Goal: Use online tool/utility: Utilize a website feature to perform a specific function

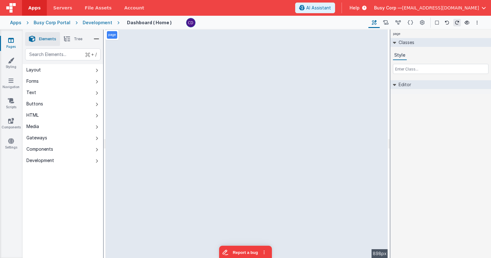
select select
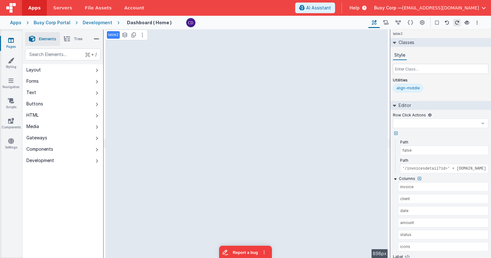
select select
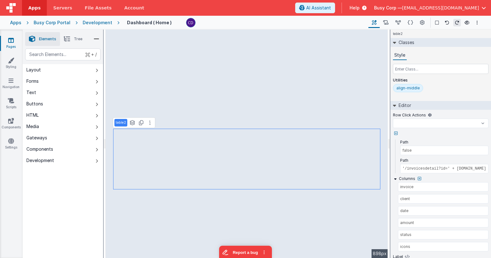
select select
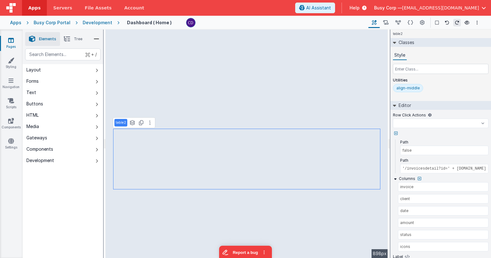
select select
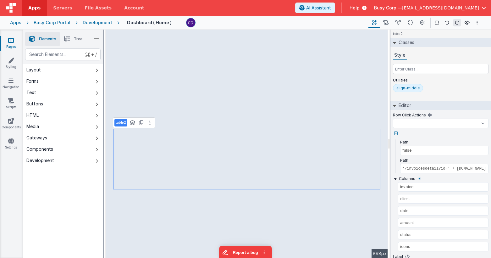
select select
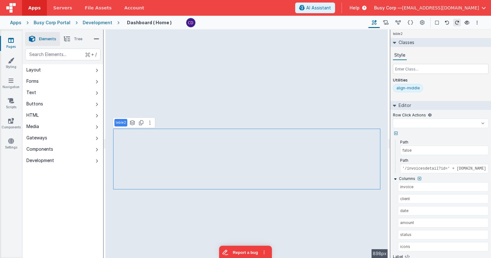
select select
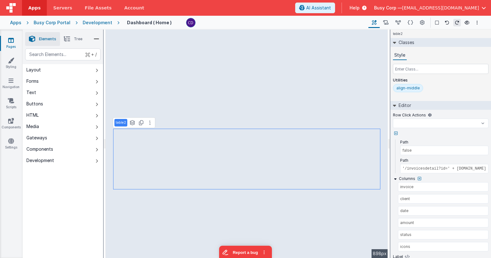
select select
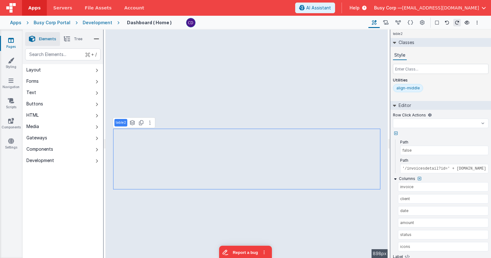
select select
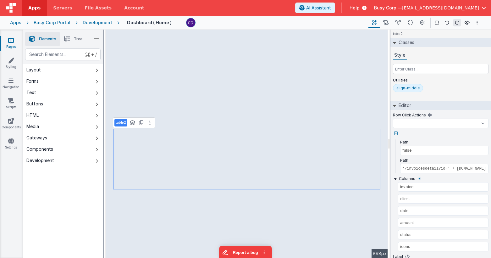
select select
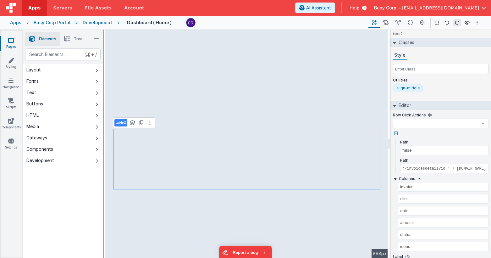
select select
click at [331, 8] on span "AI Assistant" at bounding box center [318, 8] width 25 height 6
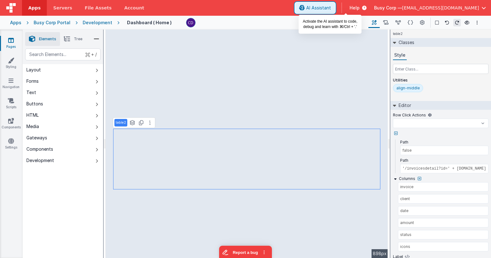
select select
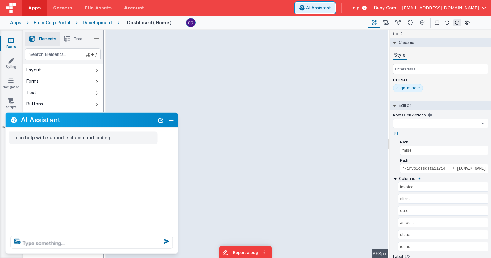
select select
click at [331, 8] on span "AI Assistant" at bounding box center [318, 8] width 25 height 6
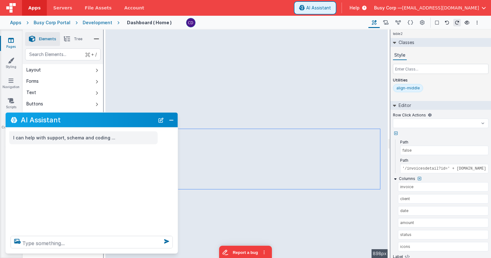
select select
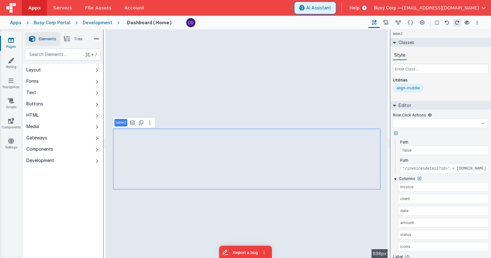
select select
click at [331, 8] on span "AI Assistant" at bounding box center [318, 8] width 25 height 6
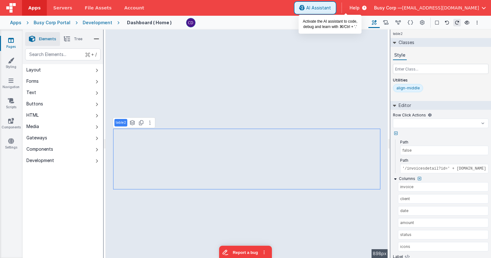
select select
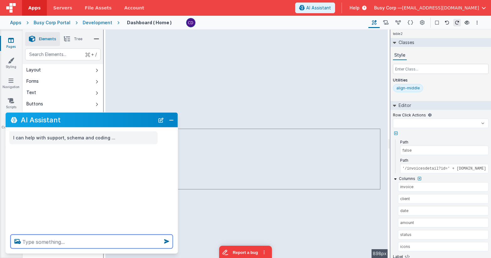
select select
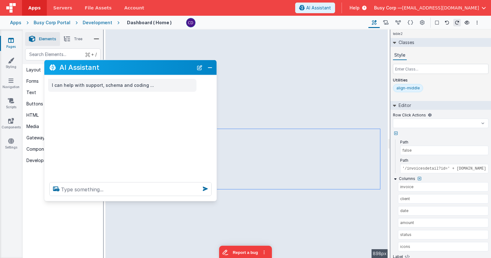
select select
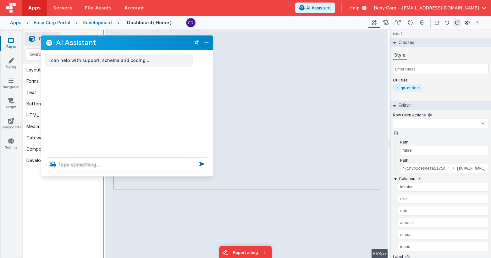
drag, startPoint x: 95, startPoint y: 116, endPoint x: 113, endPoint y: 71, distance: 48.9
click at [122, 43] on h2 "AI Assistant" at bounding box center [123, 43] width 134 height 8
click at [84, 163] on textarea at bounding box center [127, 164] width 162 height 14
select select
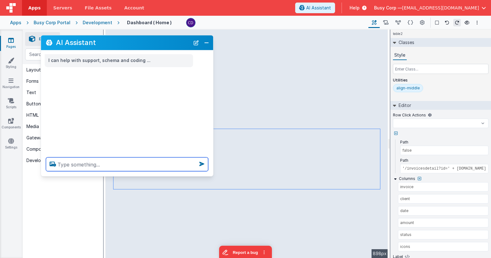
select select
type textarea "c"
select select
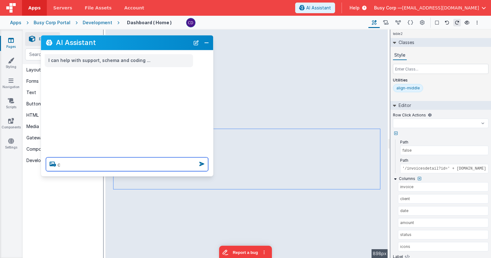
select select
type textarea "co"
select select
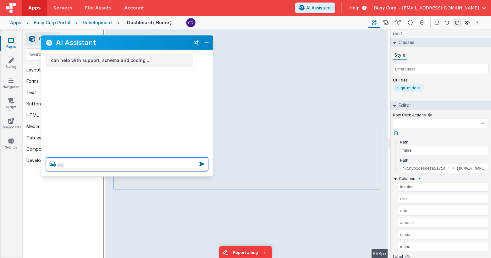
select select
type textarea "con"
select select
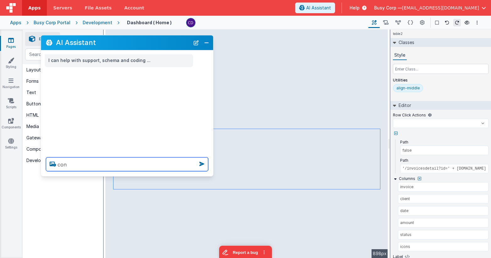
select select
type textarea "conn"
select select
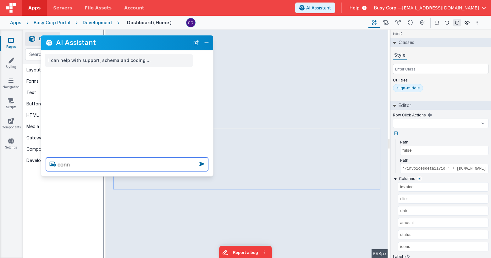
select select
type textarea "conne"
select select
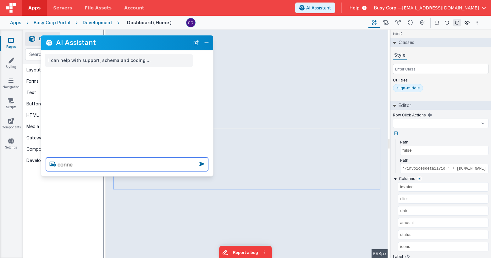
select select
type textarea "connec"
select select
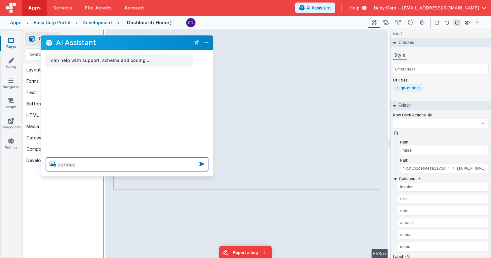
select select
type textarea "connect"
select select
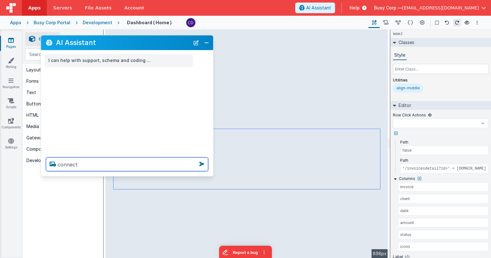
select select
type textarea "connect"
select select
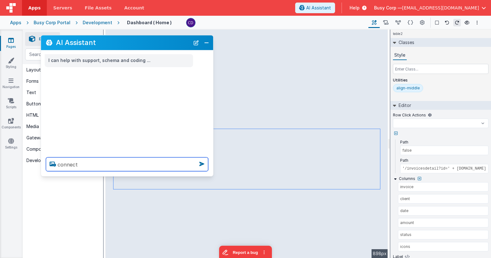
select select
type textarea "connect th"
select select
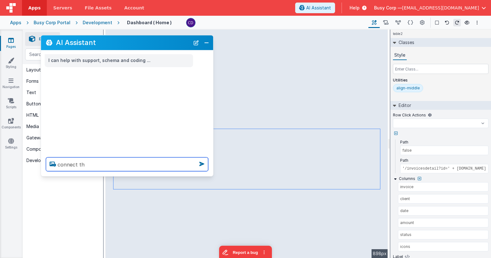
select select
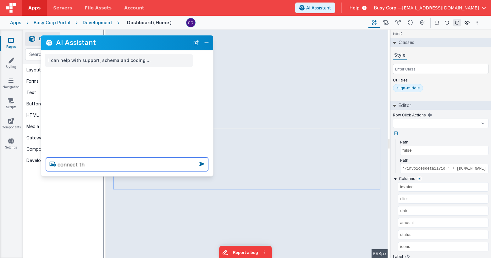
select select
type textarea "connect the"
select select
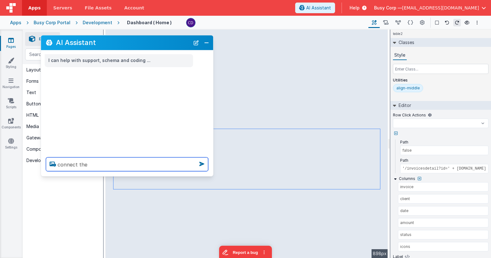
select select
type textarea "connect the"
select select
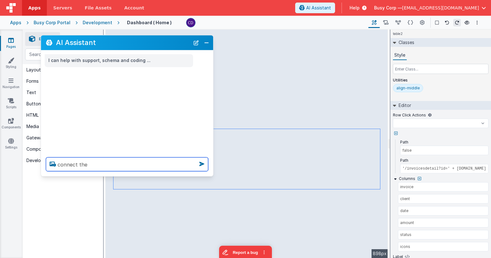
select select
type textarea "connect the f"
select select
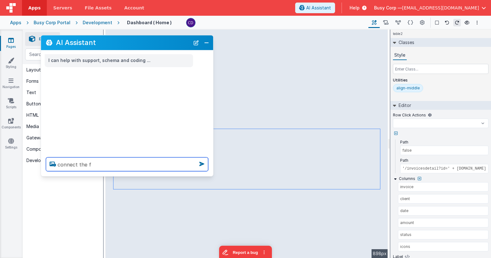
select select
type textarea "connect the fi"
select select
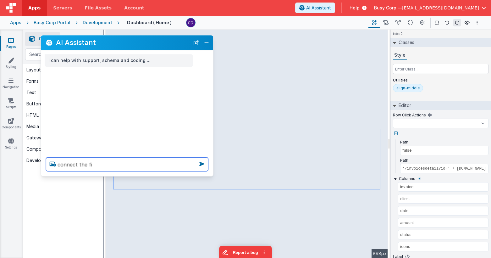
select select
type textarea "connect the fie"
select select
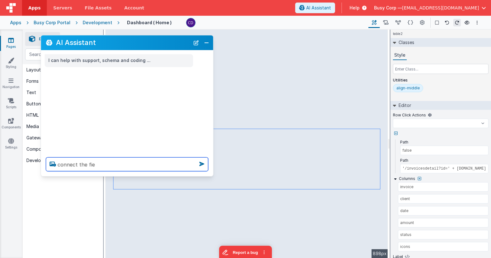
select select
type textarea "connect the field"
select select
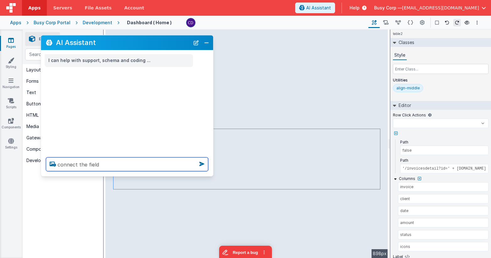
select select
type textarea "connect the fields"
select select
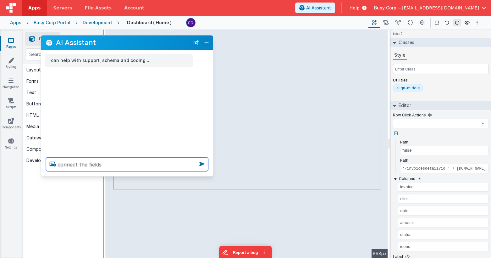
select select
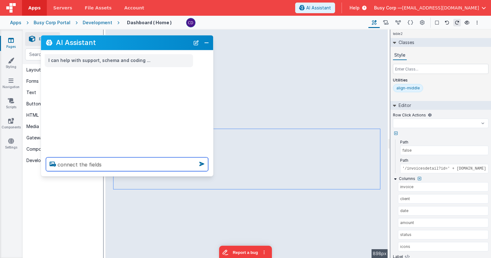
type textarea "connect the fields"
select select
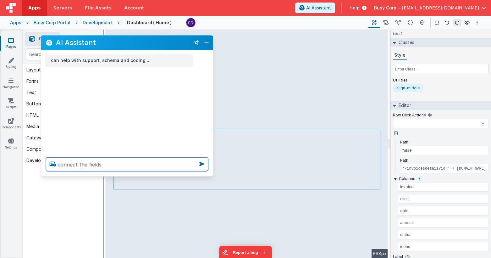
type textarea "connect the fields i"
select select
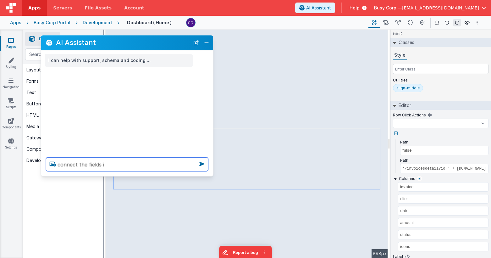
type textarea "connect the fields in"
select select
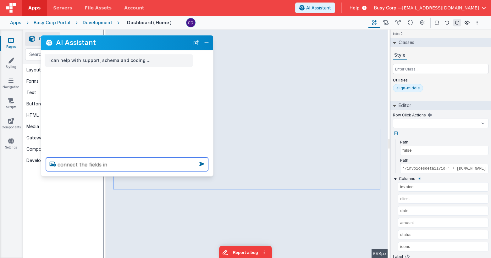
type textarea "connect the fields in"
select select
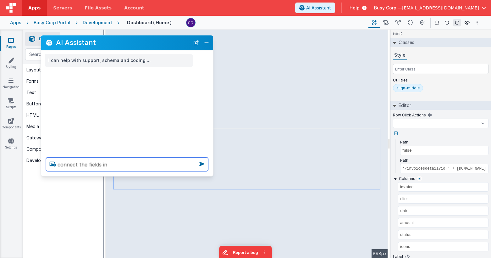
type textarea "connect the fields in t"
select select
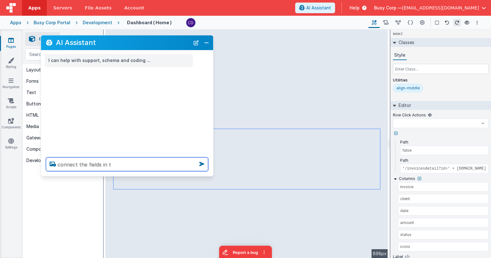
type textarea "connect the fields in"
select select
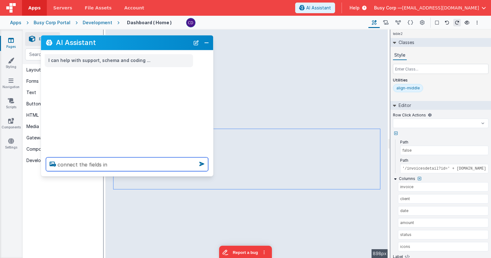
type textarea "connect the fields in m"
select select
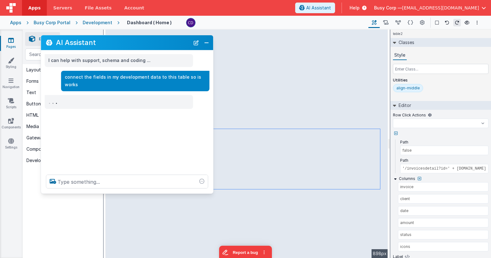
drag, startPoint x: 103, startPoint y: 175, endPoint x: 103, endPoint y: 192, distance: 17.6
click at [103, 192] on div at bounding box center [127, 181] width 172 height 24
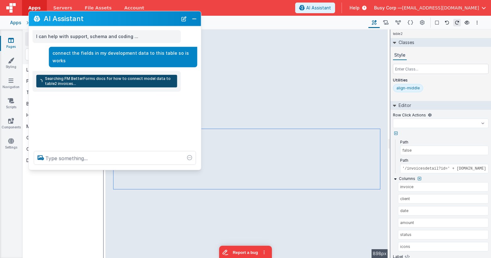
drag, startPoint x: 138, startPoint y: 42, endPoint x: 126, endPoint y: 18, distance: 26.8
click at [126, 18] on h2 "AI Assistant" at bounding box center [111, 19] width 134 height 8
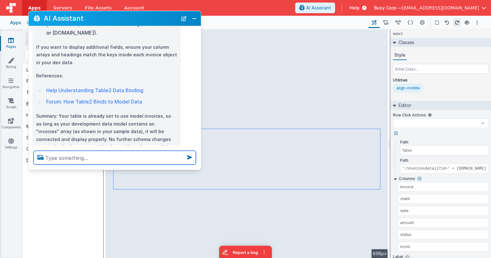
scroll to position [174, 0]
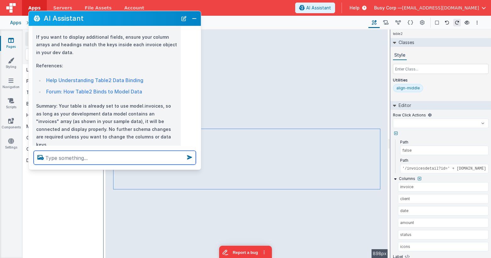
click at [83, 157] on textarea at bounding box center [115, 157] width 162 height 14
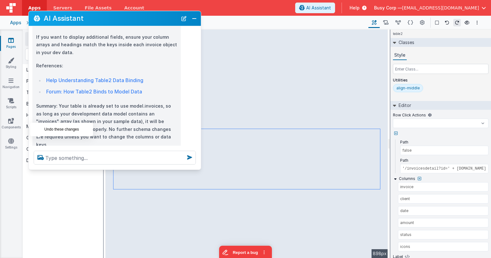
click at [38, 153] on icon at bounding box center [39, 158] width 10 height 10
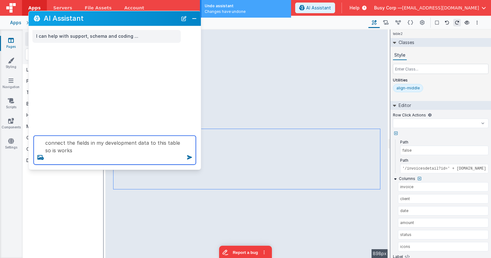
drag, startPoint x: 64, startPoint y: 144, endPoint x: 45, endPoint y: 137, distance: 20.1
click at [45, 137] on textarea "connect the fields in my development data to this table so is works" at bounding box center [115, 149] width 162 height 29
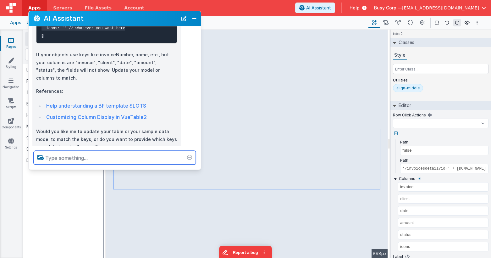
scroll to position [280, 0]
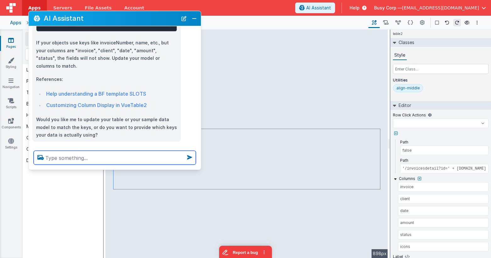
click at [93, 160] on textarea at bounding box center [115, 157] width 162 height 14
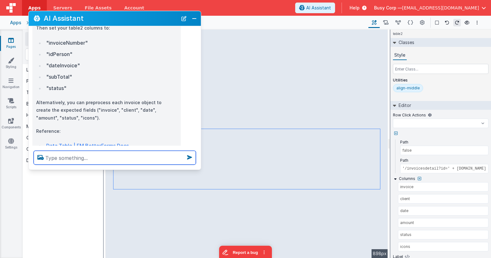
scroll to position [648, 0]
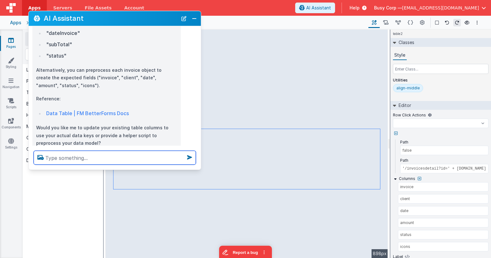
click at [109, 154] on textarea at bounding box center [115, 157] width 162 height 14
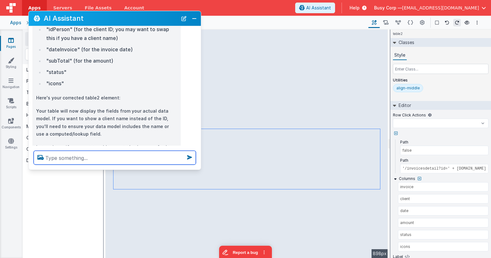
scroll to position [849, 0]
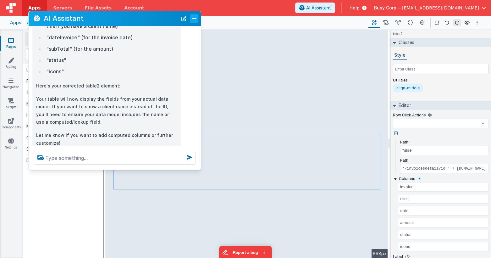
click at [195, 20] on button "Close" at bounding box center [194, 18] width 8 height 9
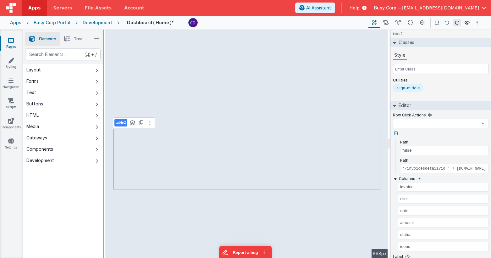
click at [445, 24] on icon at bounding box center [447, 22] width 4 height 4
click at [335, 4] on button "AI Assistant" at bounding box center [315, 8] width 40 height 11
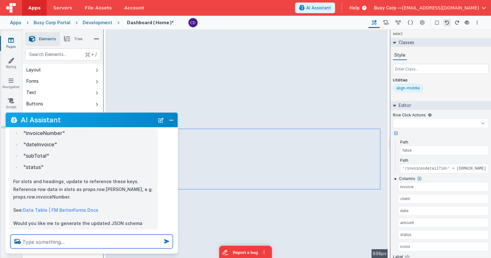
scroll to position [187, 0]
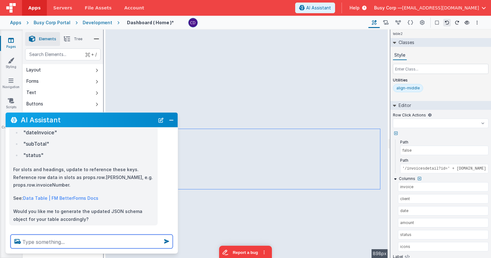
click at [111, 242] on textarea at bounding box center [92, 241] width 162 height 14
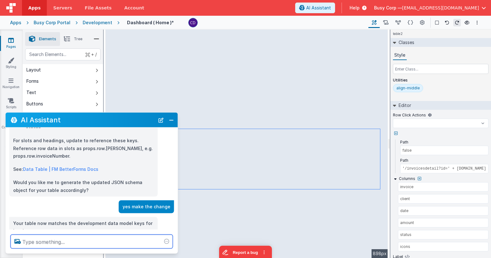
scroll to position [227, 0]
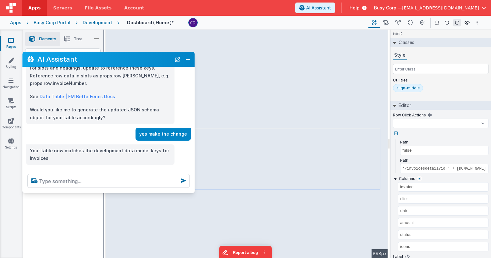
drag, startPoint x: 109, startPoint y: 121, endPoint x: 124, endPoint y: 61, distance: 62.6
click at [124, 61] on h2 "AI Assistant" at bounding box center [104, 59] width 134 height 8
click at [189, 57] on button "Close" at bounding box center [187, 59] width 8 height 9
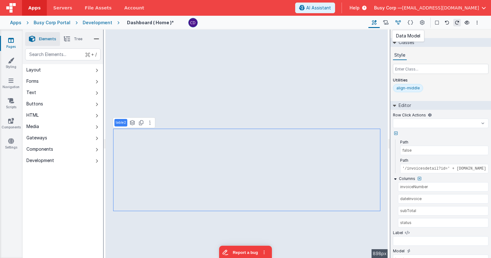
click at [400, 22] on icon at bounding box center [397, 22] width 5 height 7
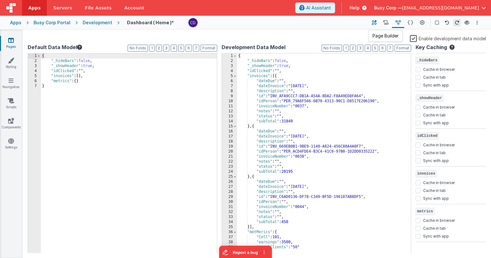
click at [374, 24] on icon at bounding box center [374, 22] width 5 height 7
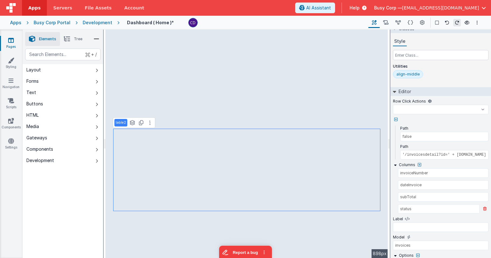
scroll to position [15, 0]
drag, startPoint x: 424, startPoint y: 196, endPoint x: 391, endPoint y: 193, distance: 32.8
click at [399, 24] on icon at bounding box center [397, 22] width 5 height 7
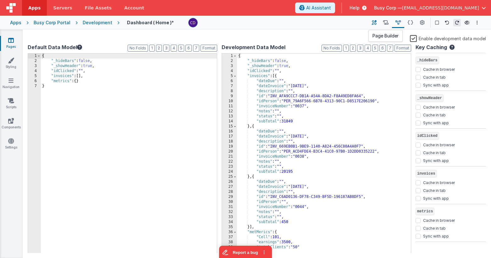
click at [372, 24] on icon at bounding box center [374, 22] width 5 height 7
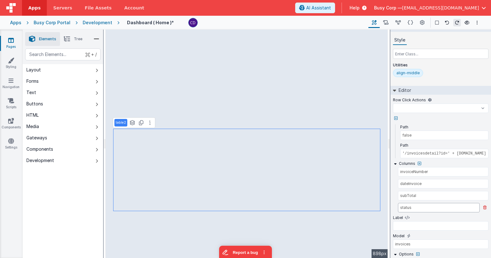
click at [418, 207] on input "status" at bounding box center [439, 207] width 82 height 9
click at [397, 23] on icon at bounding box center [397, 22] width 5 height 7
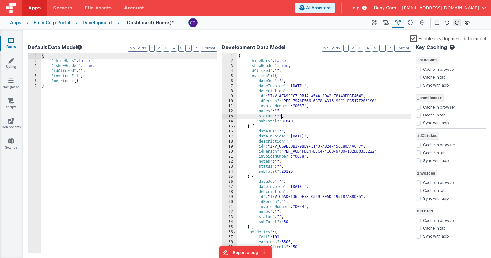
scroll to position [0, 0]
click at [281, 115] on div "{ "_hideBars" : false , "_showHeader" : true , "idClicked" : "" , "invoices" : …" at bounding box center [324, 158] width 174 height 210
click at [373, 25] on icon at bounding box center [374, 22] width 5 height 7
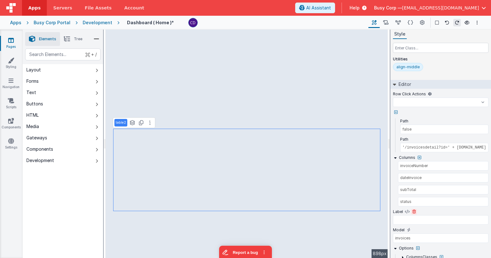
scroll to position [24, 0]
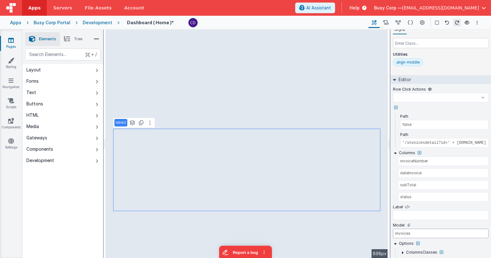
click at [422, 236] on input "invoices" at bounding box center [441, 232] width 96 height 9
click at [425, 176] on input "dateInvoice" at bounding box center [439, 173] width 82 height 9
click at [397, 23] on icon at bounding box center [397, 22] width 5 height 7
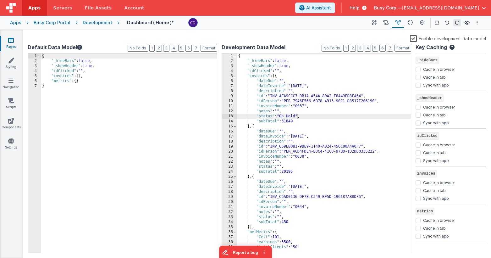
click at [273, 137] on div "{ "_hideBars" : false , "_showHeader" : true , "idClicked" : "" , "invoices" : …" at bounding box center [324, 158] width 174 height 210
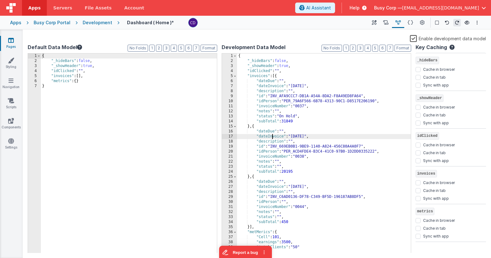
click at [273, 137] on div "{ "_hideBars" : false , "_showHeader" : true , "idClicked" : "" , "invoices" : …" at bounding box center [324, 158] width 174 height 210
click at [375, 23] on icon at bounding box center [374, 22] width 5 height 7
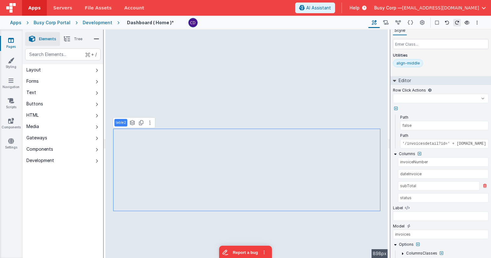
scroll to position [25, 0]
click at [416, 172] on input "dateInvoice" at bounding box center [439, 173] width 82 height 9
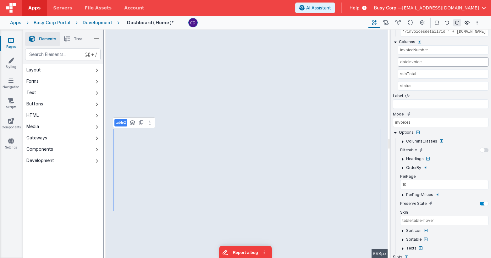
scroll to position [137, 0]
click at [403, 158] on icon at bounding box center [402, 158] width 5 height 5
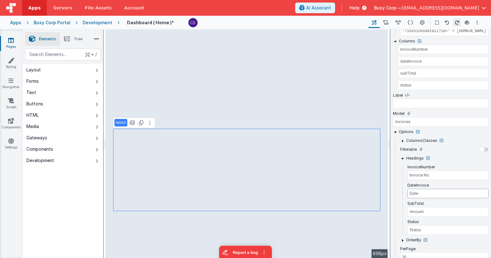
click at [423, 194] on input "Date" at bounding box center [447, 192] width 81 height 9
click at [404, 160] on icon at bounding box center [402, 158] width 5 height 5
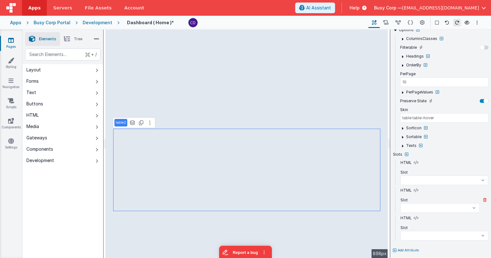
scroll to position [242, 0]
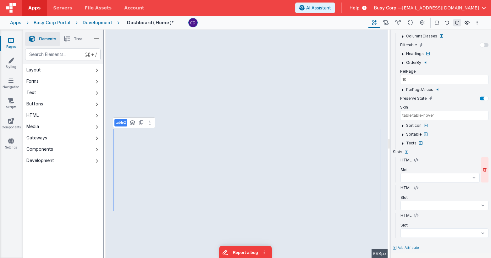
click at [485, 168] on icon at bounding box center [484, 170] width 3 height 4
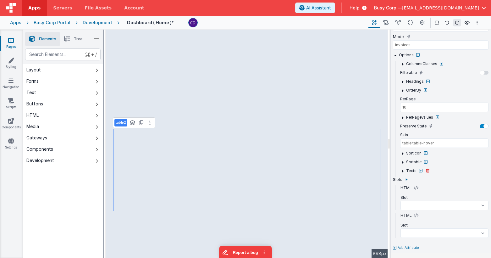
scroll to position [214, 0]
click at [483, 196] on icon at bounding box center [484, 197] width 3 height 4
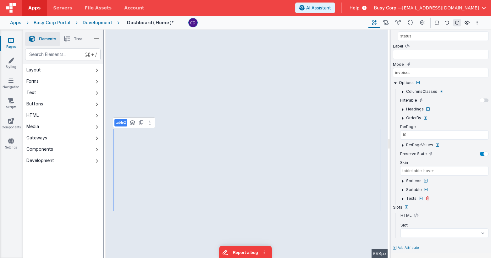
scroll to position [186, 0]
click at [484, 226] on icon at bounding box center [484, 225] width 3 height 4
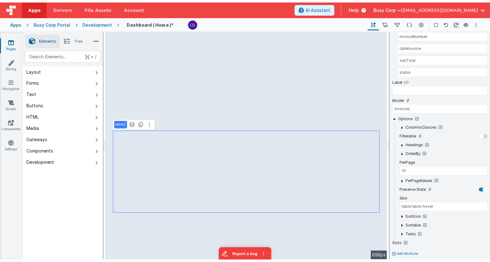
scroll to position [157, 0]
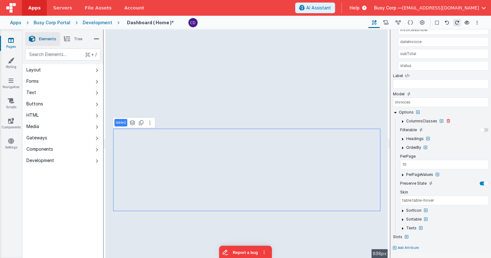
click at [402, 121] on icon at bounding box center [402, 121] width 5 height 5
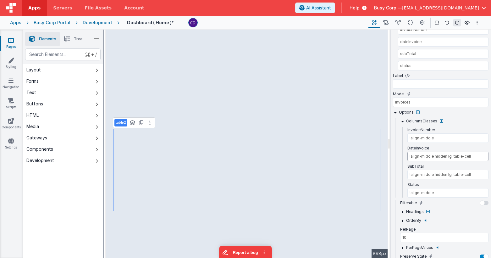
drag, startPoint x: 473, startPoint y: 156, endPoint x: 397, endPoint y: 155, distance: 75.7
click at [397, 155] on div "DateInvoice !align-middle hidden lg:!table-cell" at bounding box center [441, 154] width 96 height 18
click at [403, 121] on icon at bounding box center [402, 121] width 5 height 5
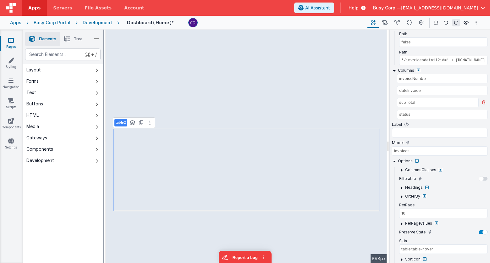
scroll to position [107, 0]
click at [484, 116] on icon at bounding box center [483, 115] width 3 height 4
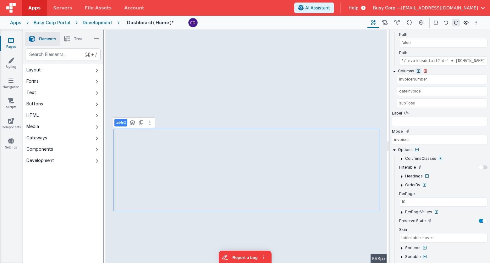
click at [419, 70] on button at bounding box center [418, 71] width 6 height 6
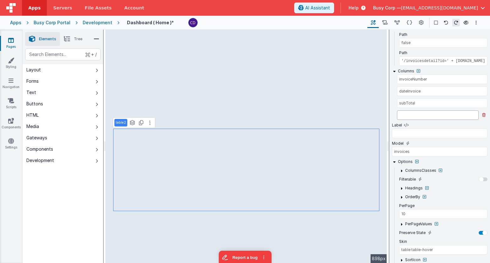
click at [416, 116] on input "text" at bounding box center [438, 114] width 82 height 9
drag, startPoint x: 420, startPoint y: 100, endPoint x: 437, endPoint y: 100, distance: 17.0
click at [402, 100] on input "subTotal" at bounding box center [438, 102] width 82 height 9
click at [483, 102] on icon at bounding box center [483, 103] width 3 height 4
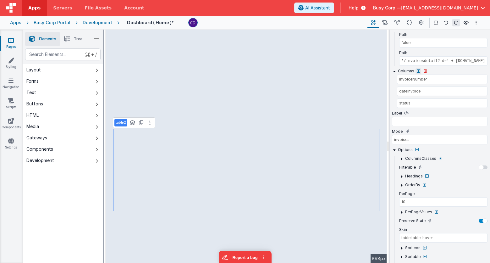
click at [417, 71] on icon at bounding box center [418, 71] width 3 height 4
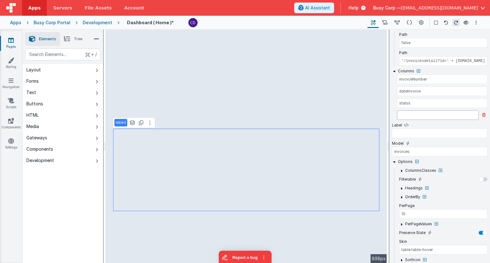
click at [414, 114] on input "text" at bounding box center [438, 114] width 82 height 9
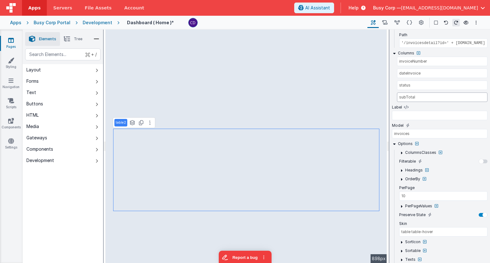
scroll to position [127, 0]
click at [401, 169] on icon at bounding box center [401, 169] width 5 height 5
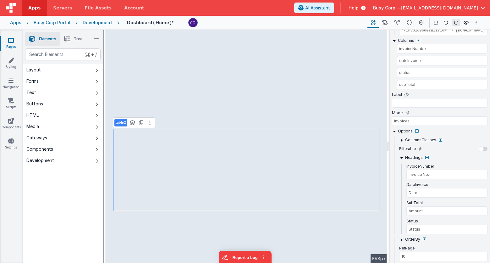
scroll to position [139, 0]
drag, startPoint x: 407, startPoint y: 207, endPoint x: 404, endPoint y: 206, distance: 3.3
click at [401, 207] on div "SubTotal Amount" at bounding box center [440, 208] width 96 height 18
click at [402, 138] on icon at bounding box center [401, 138] width 5 height 5
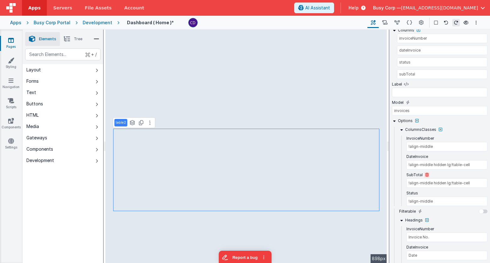
scroll to position [150, 0]
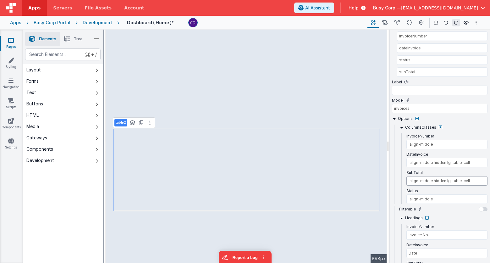
drag, startPoint x: 473, startPoint y: 180, endPoint x: 395, endPoint y: 175, distance: 77.8
click at [395, 175] on div "SubTotal !align-middle hidden lg:!table-cell" at bounding box center [440, 179] width 96 height 18
click at [430, 155] on icon at bounding box center [431, 154] width 3 height 4
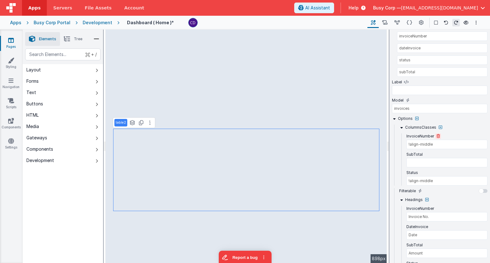
click at [436, 135] on icon at bounding box center [437, 136] width 3 height 4
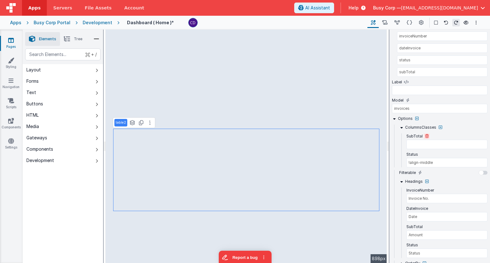
click at [427, 135] on button at bounding box center [427, 136] width 6 height 6
click at [401, 181] on icon at bounding box center [401, 181] width 5 height 5
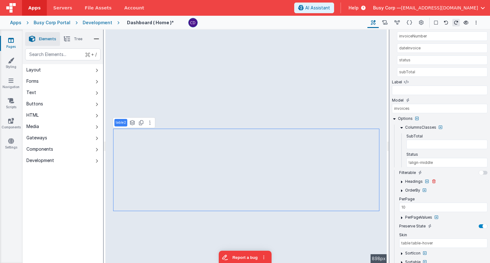
scroll to position [149, 0]
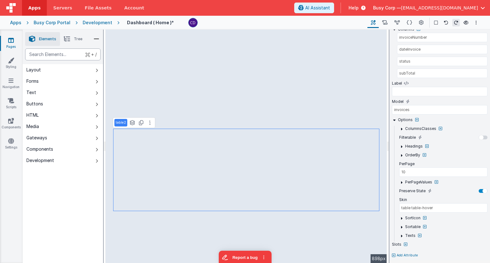
click at [57, 51] on div "text" at bounding box center [62, 54] width 75 height 12
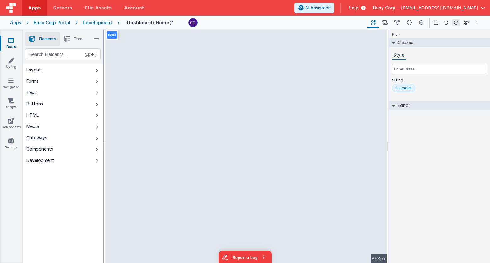
scroll to position [0, 0]
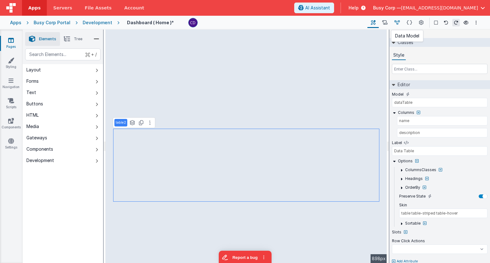
click at [397, 23] on icon at bounding box center [396, 22] width 5 height 7
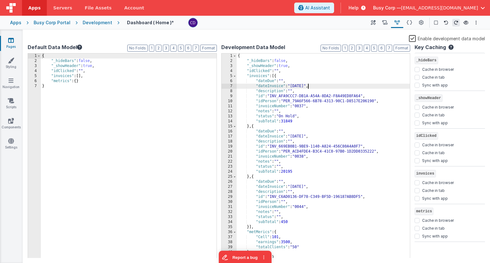
click at [307, 84] on div "{ "_hideBars" : false , "_showHeader" : true , "idClicked" : "" , "invoices" : …" at bounding box center [323, 160] width 173 height 215
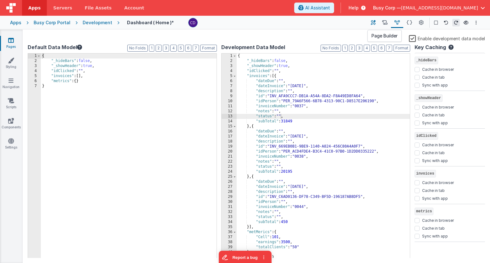
click at [375, 22] on icon at bounding box center [373, 22] width 5 height 7
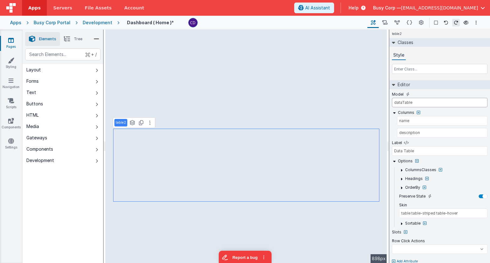
click at [420, 102] on input "dataTable" at bounding box center [440, 102] width 96 height 9
click at [413, 142] on icon at bounding box center [412, 143] width 3 height 4
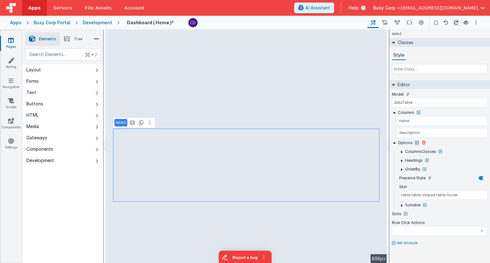
click at [415, 142] on icon at bounding box center [416, 143] width 3 height 4
click at [479, 177] on div at bounding box center [482, 178] width 9 height 4
click at [479, 177] on div at bounding box center [480, 177] width 5 height 5
click at [481, 177] on div at bounding box center [482, 178] width 9 height 4
click at [394, 142] on icon at bounding box center [394, 142] width 5 height 5
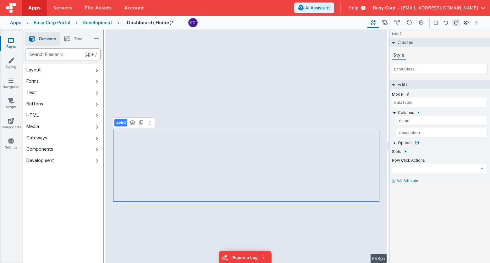
click at [68, 53] on div "text" at bounding box center [62, 54] width 75 height 12
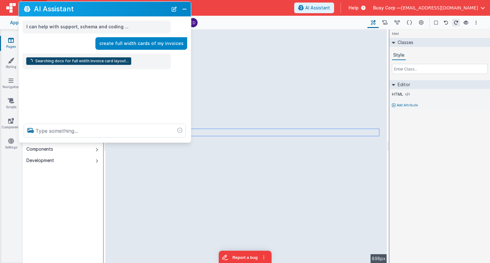
drag, startPoint x: 78, startPoint y: 123, endPoint x: 91, endPoint y: 7, distance: 116.7
click at [91, 7] on h2 "AI Assistant" at bounding box center [101, 9] width 134 height 8
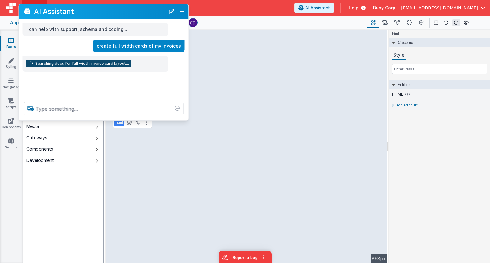
drag, startPoint x: 189, startPoint y: 142, endPoint x: 187, endPoint y: 118, distance: 24.7
click at [187, 118] on div at bounding box center [104, 108] width 170 height 24
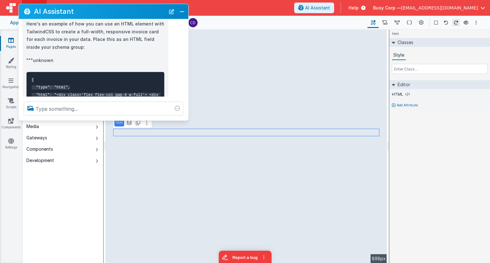
scroll to position [83, 0]
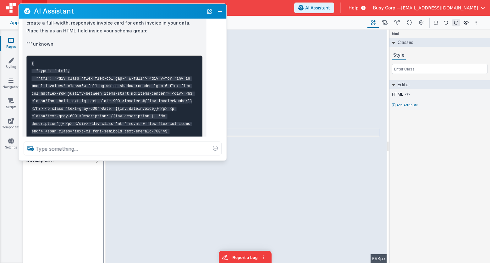
drag, startPoint x: 187, startPoint y: 118, endPoint x: 225, endPoint y: 158, distance: 55.1
click at [225, 158] on div at bounding box center [123, 148] width 208 height 24
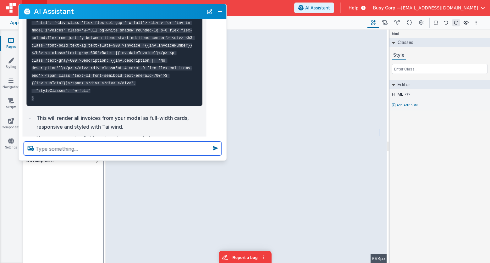
scroll to position [210, 0]
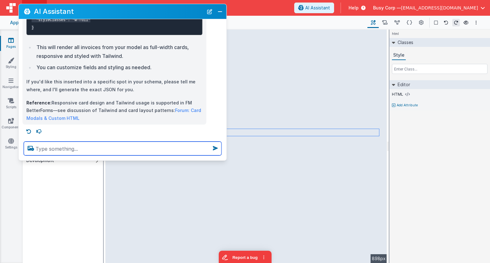
click at [104, 151] on textarea at bounding box center [123, 148] width 198 height 14
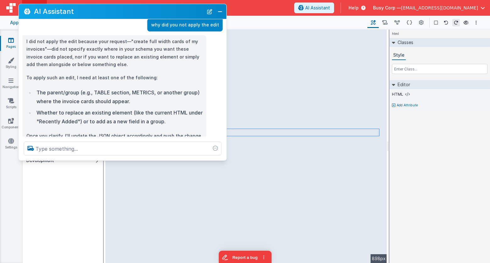
scroll to position [319, 0]
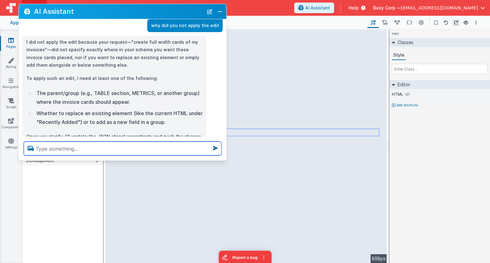
drag, startPoint x: 79, startPoint y: 51, endPoint x: 141, endPoint y: 54, distance: 62.0
click at [141, 54] on p "I did not apply the edit because your request—"create full width cards of my in…" at bounding box center [114, 53] width 176 height 31
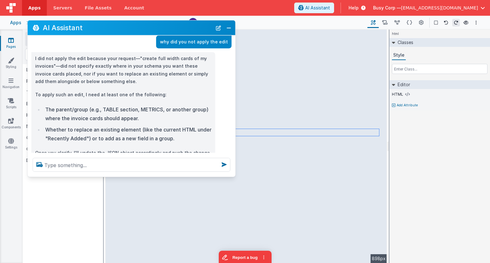
drag, startPoint x: 148, startPoint y: 46, endPoint x: 152, endPoint y: 29, distance: 17.8
click at [152, 29] on h2 "AI Assistant" at bounding box center [127, 28] width 169 height 8
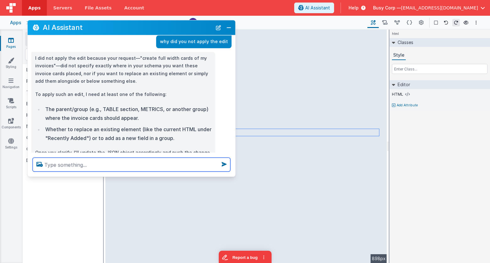
click at [94, 166] on textarea at bounding box center [132, 164] width 198 height 14
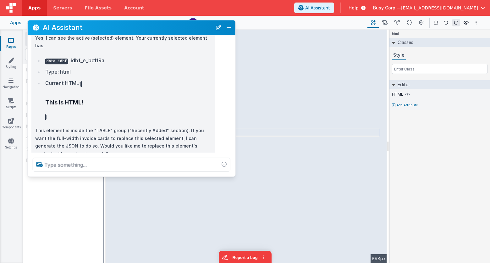
scroll to position [549, 0]
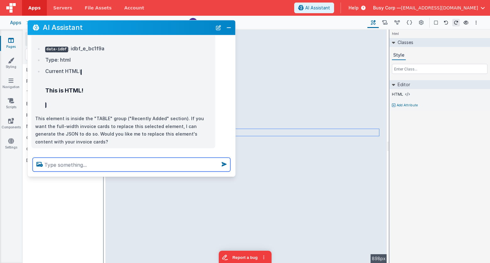
click at [61, 162] on textarea at bounding box center [132, 164] width 198 height 14
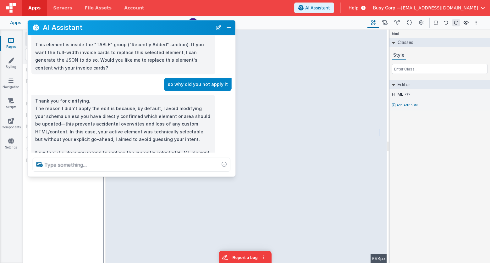
scroll to position [620, 0]
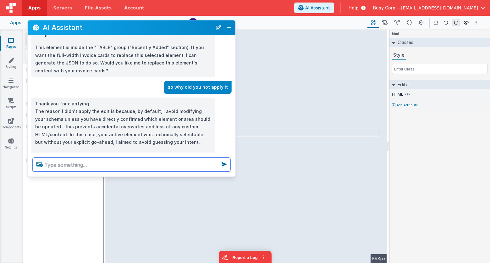
drag, startPoint x: 39, startPoint y: 104, endPoint x: 131, endPoint y: 115, distance: 93.0
click at [131, 116] on p "Thank you for clarifying. The reason I didn't apply the edit is because, by def…" at bounding box center [123, 123] width 176 height 46
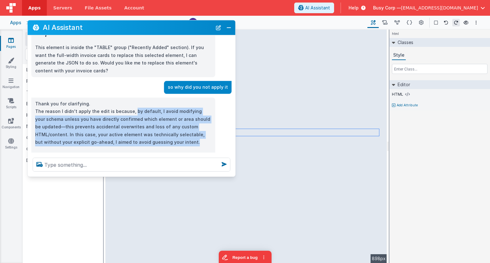
drag, startPoint x: 130, startPoint y: 105, endPoint x: 201, endPoint y: 133, distance: 76.1
click at [201, 133] on p "Thank you for clarifying. The reason I didn't apply the edit is because, by def…" at bounding box center [123, 123] width 176 height 46
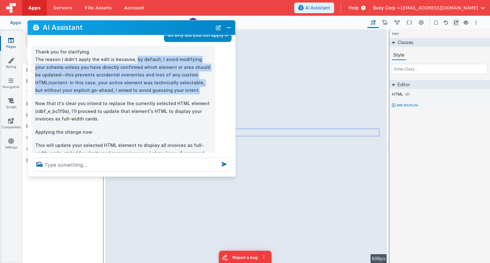
scroll to position [672, 0]
click at [231, 28] on button "Close" at bounding box center [229, 27] width 8 height 9
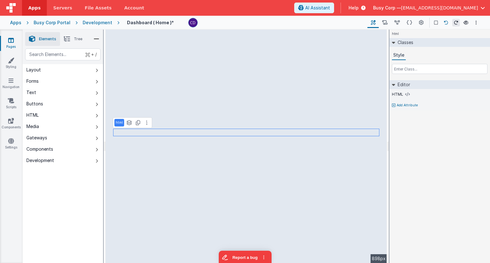
click at [444, 23] on icon at bounding box center [446, 22] width 4 height 4
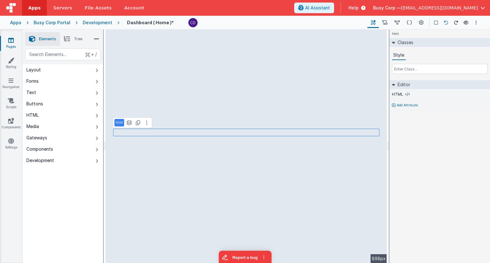
click at [444, 23] on icon at bounding box center [446, 22] width 4 height 4
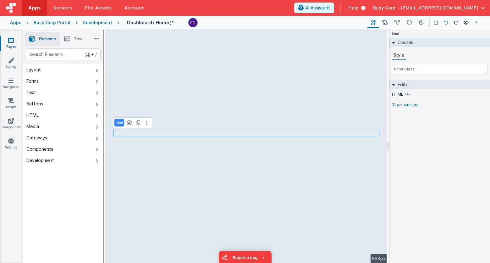
click at [444, 23] on icon at bounding box center [446, 22] width 4 height 4
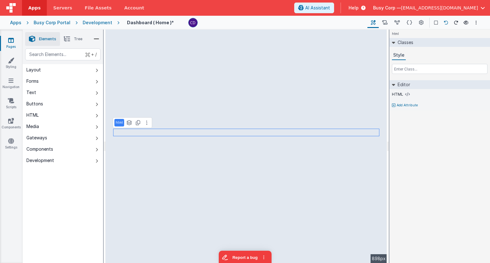
click at [444, 23] on icon at bounding box center [446, 22] width 4 height 4
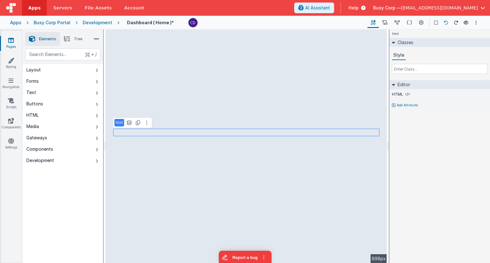
click at [444, 23] on icon at bounding box center [446, 22] width 4 height 4
click at [427, 224] on div "html Classes Style Editor HTML Add Attribute DEV: Focus DEV: builderToggleCondi…" at bounding box center [439, 146] width 101 height 233
drag, startPoint x: 454, startPoint y: 19, endPoint x: 454, endPoint y: 23, distance: 3.8
click at [454, 19] on button at bounding box center [456, 23] width 8 height 8
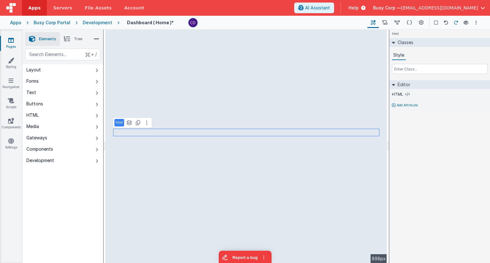
click at [454, 23] on icon at bounding box center [456, 22] width 4 height 4
click at [444, 25] on icon at bounding box center [446, 22] width 4 height 4
drag, startPoint x: 422, startPoint y: 152, endPoint x: 418, endPoint y: 97, distance: 55.4
click at [421, 152] on div "html Classes Style Editor HTML Add Attribute DEV: Focus DEV: builderToggleCondi…" at bounding box center [439, 146] width 101 height 233
click at [396, 18] on button at bounding box center [397, 22] width 12 height 11
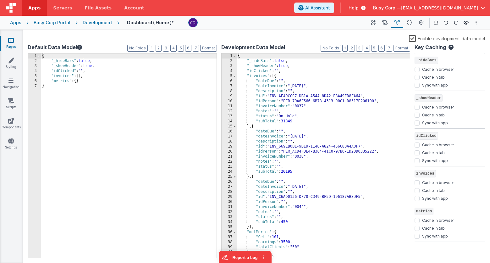
click at [307, 70] on div "{ "_hideBars" : false , "_showHeader" : true , "idClicked" : "" , "invoices" : …" at bounding box center [323, 160] width 173 height 215
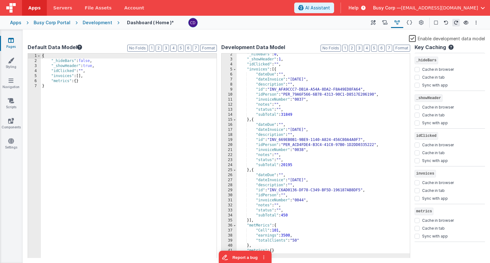
scroll to position [7, 0]
click at [374, 25] on icon at bounding box center [373, 22] width 5 height 7
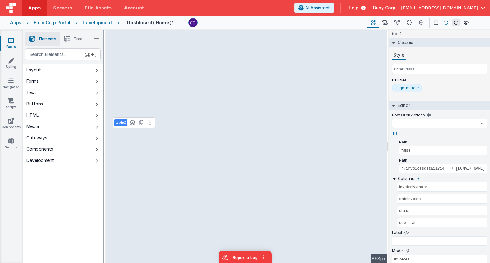
click at [445, 22] on icon at bounding box center [446, 22] width 4 height 4
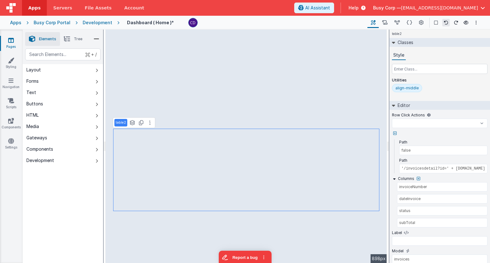
click at [445, 33] on div "table2" at bounding box center [439, 34] width 101 height 8
click at [446, 24] on icon at bounding box center [446, 22] width 4 height 4
click at [446, 33] on div "table2" at bounding box center [439, 34] width 101 height 8
click at [422, 187] on input "invoiceNumber" at bounding box center [438, 186] width 82 height 9
click at [416, 200] on input "dateInvoice" at bounding box center [438, 198] width 82 height 9
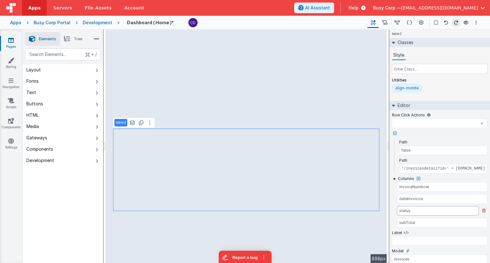
click at [411, 215] on input "status" at bounding box center [438, 210] width 82 height 9
click at [418, 225] on input "subTotal" at bounding box center [438, 222] width 82 height 9
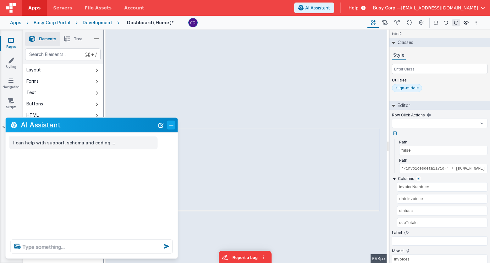
click at [172, 125] on button "Close" at bounding box center [171, 124] width 8 height 9
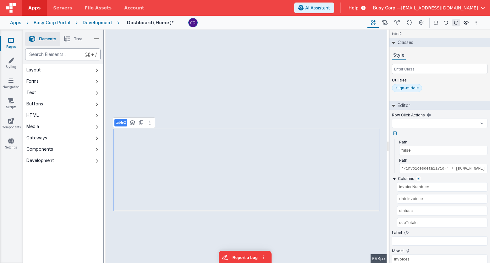
click at [74, 52] on div "text" at bounding box center [62, 54] width 75 height 12
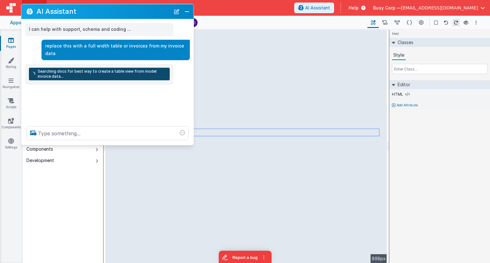
drag, startPoint x: 72, startPoint y: 127, endPoint x: 88, endPoint y: 14, distance: 114.2
click at [88, 14] on h2 "AI Assistant" at bounding box center [103, 12] width 134 height 8
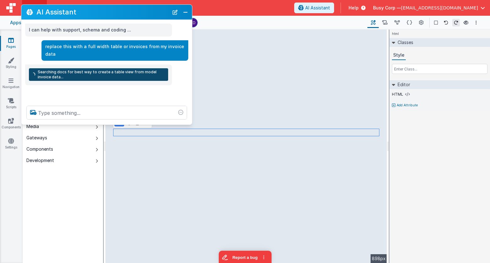
drag, startPoint x: 190, startPoint y: 140, endPoint x: 189, endPoint y: 121, distance: 19.2
click at [189, 121] on div at bounding box center [106, 113] width 171 height 24
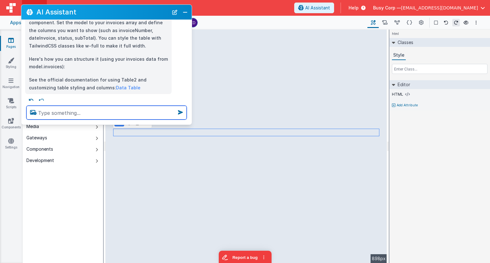
scroll to position [61, 0]
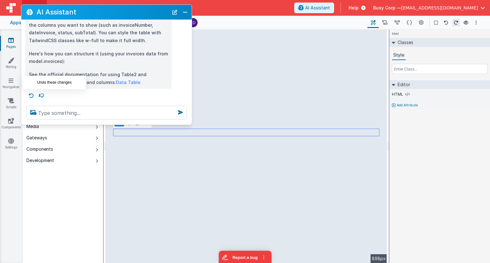
click at [31, 95] on icon at bounding box center [31, 95] width 10 height 10
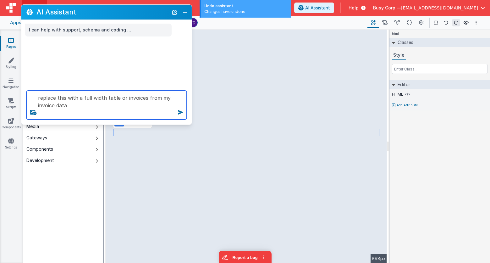
click at [102, 106] on textarea "replace this with a full width table or invoices from my invoice data" at bounding box center [106, 104] width 160 height 29
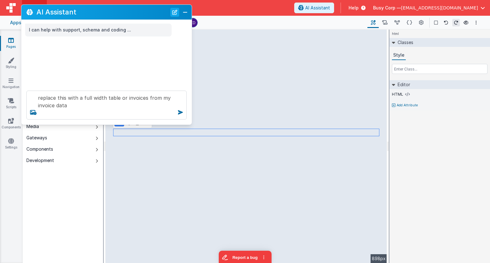
click at [178, 12] on button "New Chat" at bounding box center [174, 12] width 9 height 9
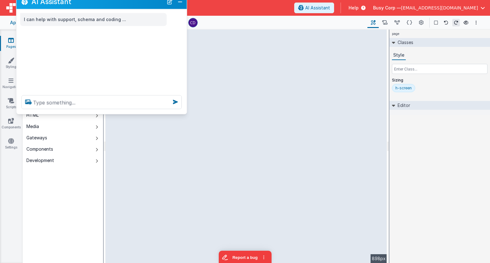
drag, startPoint x: 133, startPoint y: 58, endPoint x: 123, endPoint y: 4, distance: 55.2
click at [123, 4] on h2 "AI Assistant" at bounding box center [97, 2] width 132 height 8
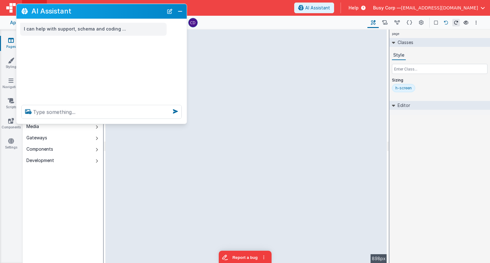
click at [445, 22] on icon at bounding box center [446, 22] width 4 height 4
click at [182, 15] on button "Close" at bounding box center [180, 11] width 8 height 9
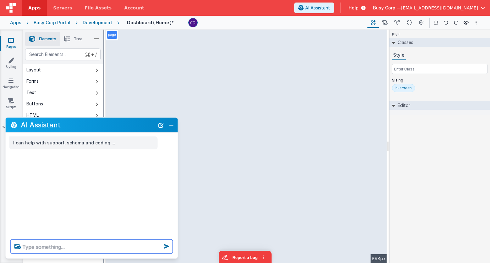
click at [130, 247] on textarea at bounding box center [92, 246] width 162 height 14
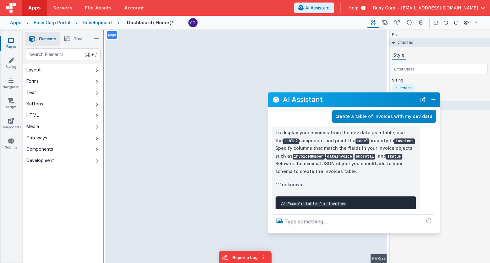
drag, startPoint x: 73, startPoint y: 128, endPoint x: 316, endPoint y: 102, distance: 244.5
click at [316, 102] on h2 "AI Assistant" at bounding box center [350, 100] width 134 height 8
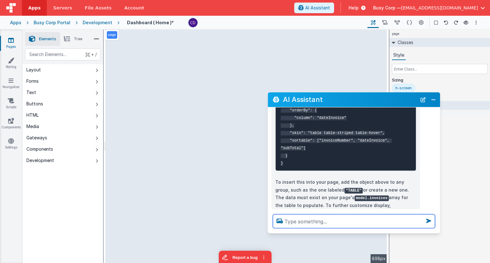
scroll to position [254, 0]
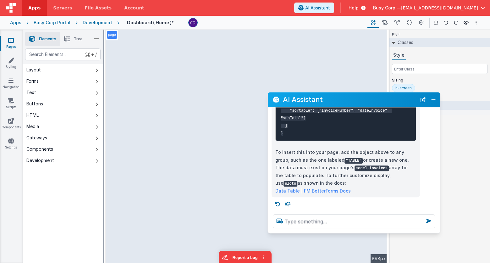
click at [425, 104] on div "AI Assistant" at bounding box center [354, 99] width 172 height 15
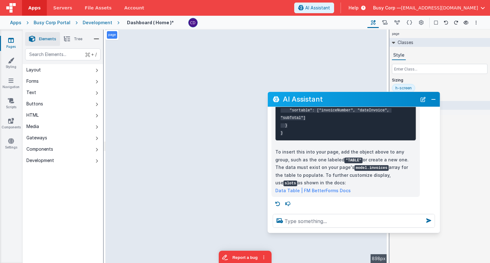
click at [428, 101] on div "AI Assistant" at bounding box center [354, 99] width 172 height 15
click at [424, 101] on button "New Chat" at bounding box center [422, 99] width 9 height 9
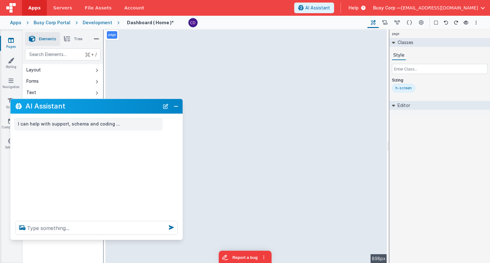
drag, startPoint x: 336, startPoint y: 105, endPoint x: 127, endPoint y: 108, distance: 209.6
click at [124, 108] on h2 "AI Assistant" at bounding box center [92, 106] width 134 height 8
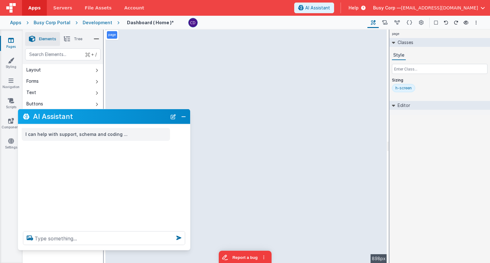
drag, startPoint x: 135, startPoint y: 109, endPoint x: 143, endPoint y: 119, distance: 12.8
click at [143, 119] on h2 "AI Assistant" at bounding box center [100, 116] width 134 height 8
click at [150, 244] on textarea at bounding box center [104, 238] width 162 height 14
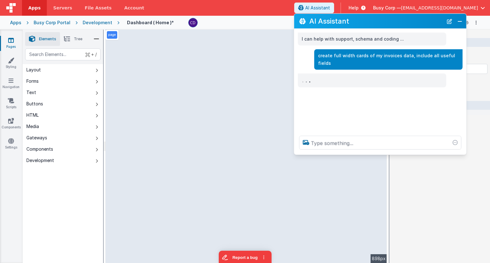
drag, startPoint x: 104, startPoint y: 118, endPoint x: 380, endPoint y: 23, distance: 291.8
click at [380, 23] on h2 "AI Assistant" at bounding box center [376, 21] width 134 height 8
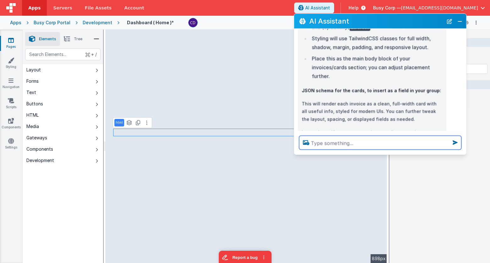
scroll to position [147, 0]
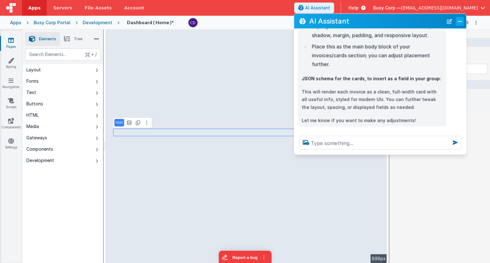
click at [462, 21] on button "Close" at bounding box center [460, 21] width 8 height 9
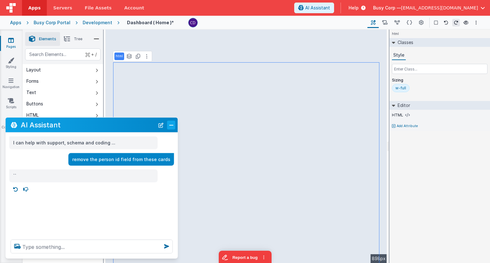
click at [171, 128] on button "Close" at bounding box center [171, 124] width 8 height 9
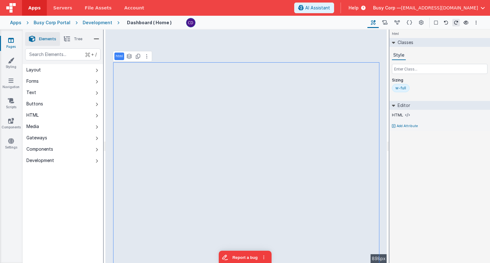
click at [434, 199] on div "html Classes Style Sizing w-full Editor HTML Add Attribute DEV: Focus DEV: buil…" at bounding box center [439, 146] width 101 height 233
click at [443, 19] on button at bounding box center [446, 23] width 8 height 8
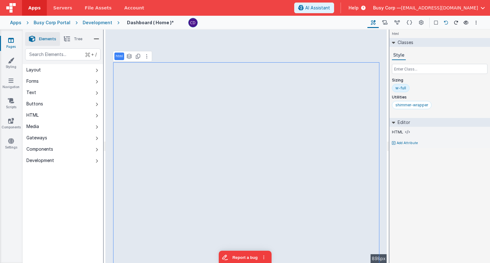
click at [445, 21] on icon at bounding box center [446, 22] width 4 height 4
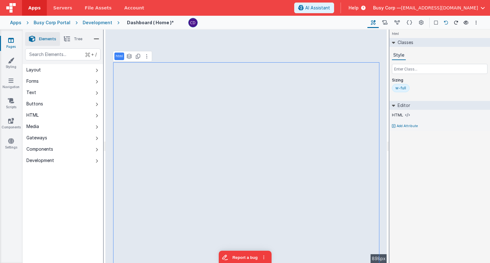
click at [445, 21] on icon at bounding box center [446, 22] width 4 height 4
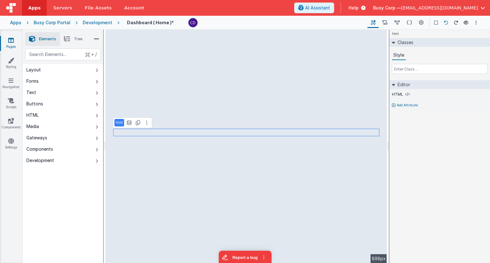
click at [448, 23] on icon at bounding box center [446, 22] width 4 height 4
click at [67, 215] on div "+ / Layout Forms Text Buttons HTML Media Gateways Components Development Page P…" at bounding box center [63, 170] width 80 height 244
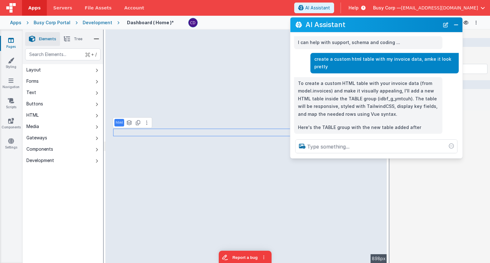
drag, startPoint x: 98, startPoint y: 123, endPoint x: 363, endPoint y: 25, distance: 283.1
click at [363, 24] on h2 "AI Assistant" at bounding box center [372, 25] width 134 height 8
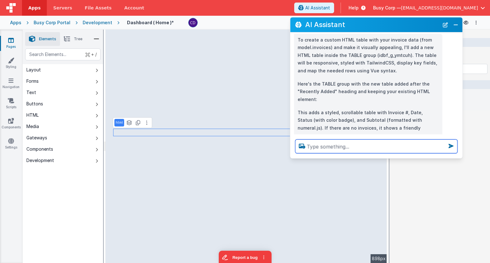
scroll to position [55, 0]
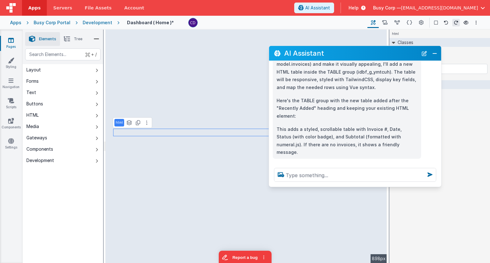
drag, startPoint x: 366, startPoint y: 27, endPoint x: 344, endPoint y: 66, distance: 44.2
click at [344, 56] on h2 "AI Assistant" at bounding box center [351, 53] width 134 height 8
click at [303, 175] on textarea at bounding box center [355, 175] width 162 height 14
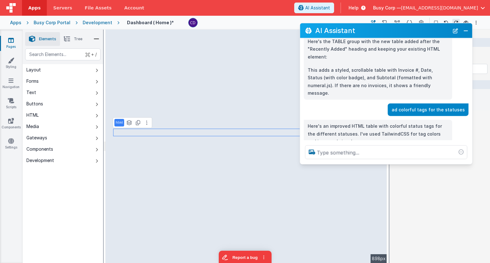
drag, startPoint x: 335, startPoint y: 55, endPoint x: 366, endPoint y: 32, distance: 38.5
click at [366, 32] on h2 "AI Assistant" at bounding box center [382, 31] width 134 height 8
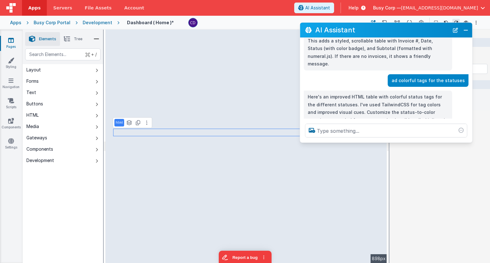
scroll to position [133, 0]
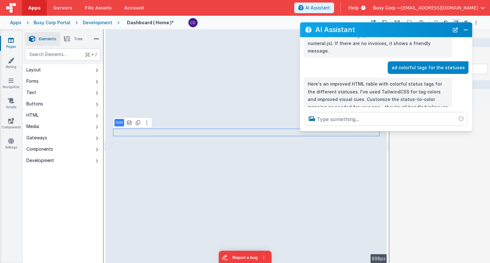
drag, startPoint x: 396, startPoint y: 163, endPoint x: 392, endPoint y: 113, distance: 50.5
click at [398, 131] on div "AI Assistant I can help with support, schema and coding ... create a custom htm…" at bounding box center [386, 76] width 173 height 109
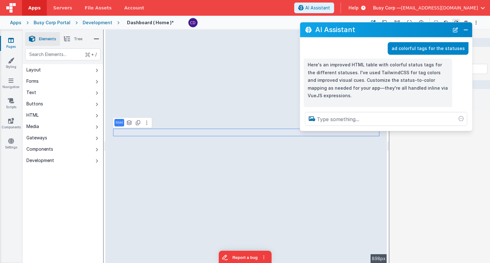
scroll to position [153, 0]
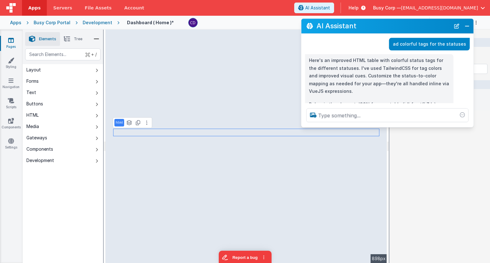
drag, startPoint x: 379, startPoint y: 29, endPoint x: 380, endPoint y: 25, distance: 4.0
click at [380, 25] on h2 "AI Assistant" at bounding box center [383, 26] width 134 height 8
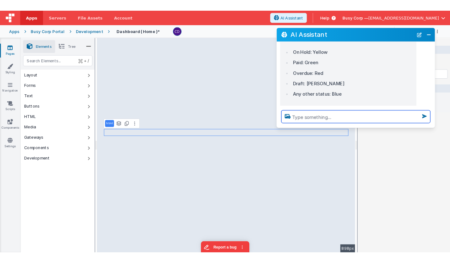
scroll to position [252, 0]
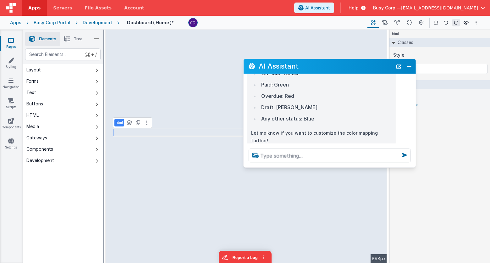
drag, startPoint x: 391, startPoint y: 26, endPoint x: 333, endPoint y: 66, distance: 71.2
click at [333, 66] on h2 "AI Assistant" at bounding box center [326, 67] width 134 height 8
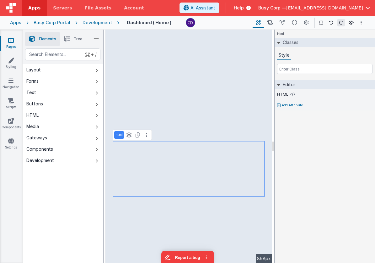
drag, startPoint x: 346, startPoint y: 133, endPoint x: 344, endPoint y: 128, distance: 5.0
click at [346, 133] on div "html Classes Style Editor HTML Add Attribute DEV: Focus DEV: builderToggleCondi…" at bounding box center [325, 146] width 101 height 233
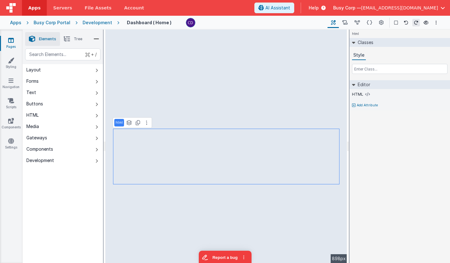
click at [13, 22] on div "Apps" at bounding box center [15, 22] width 11 height 6
